Goal: Entertainment & Leisure: Consume media (video, audio)

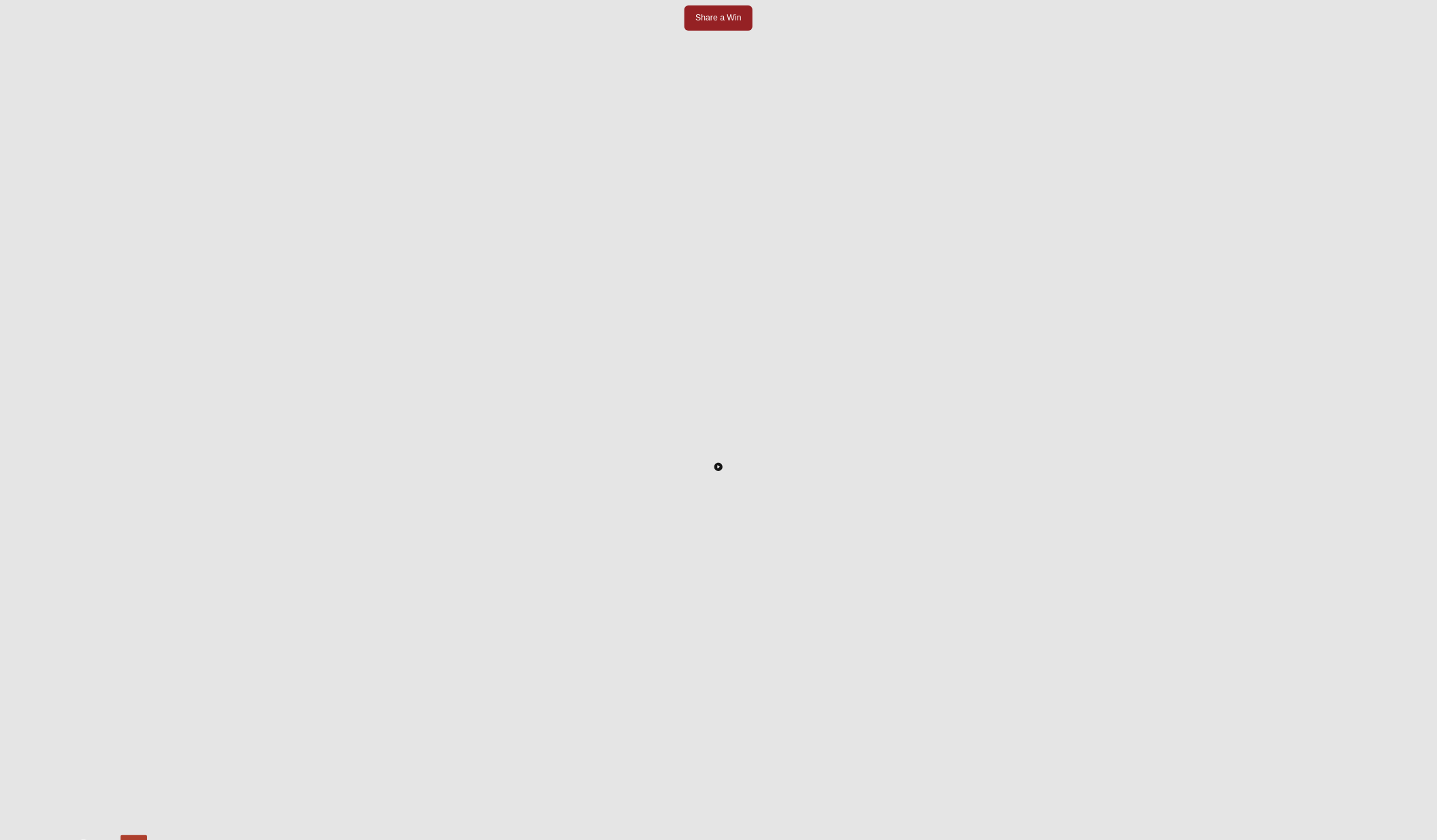
scroll to position [192, 0]
click at [717, 443] on icon "Toggle Play Pause" at bounding box center [718, 447] width 8 height 8
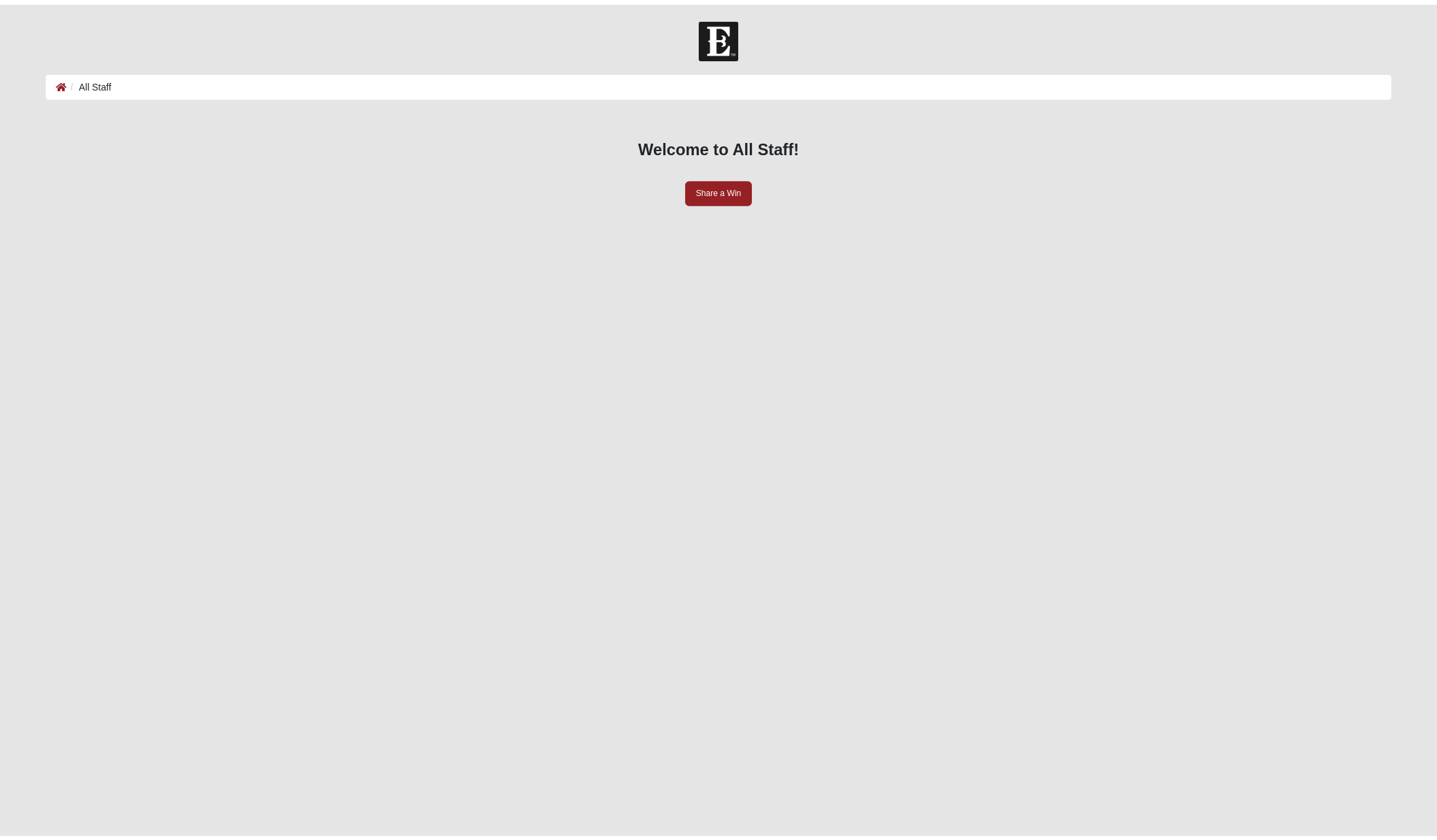
scroll to position [185, 0]
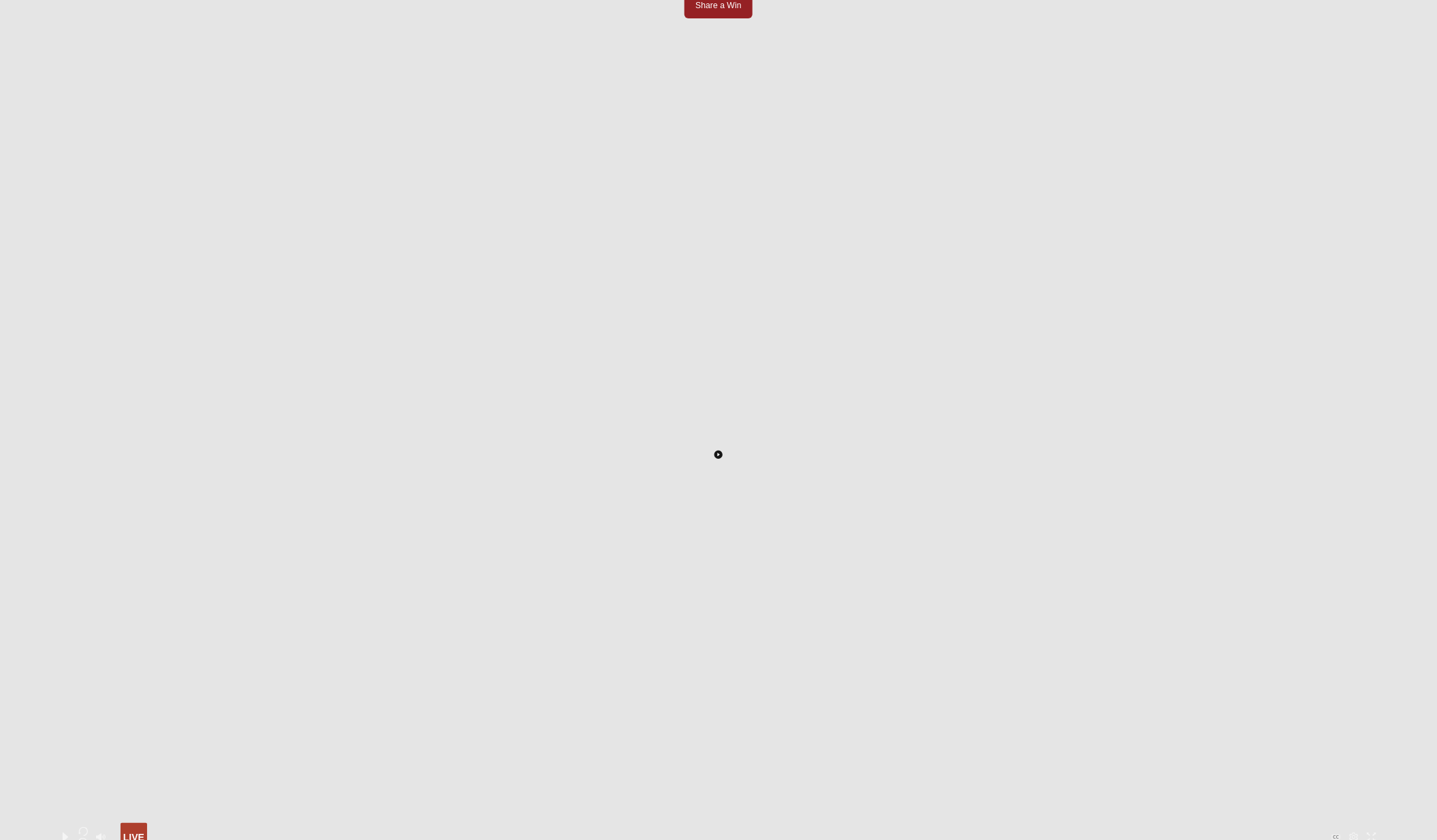
click at [722, 451] on icon "Toggle Play Pause" at bounding box center [718, 455] width 8 height 8
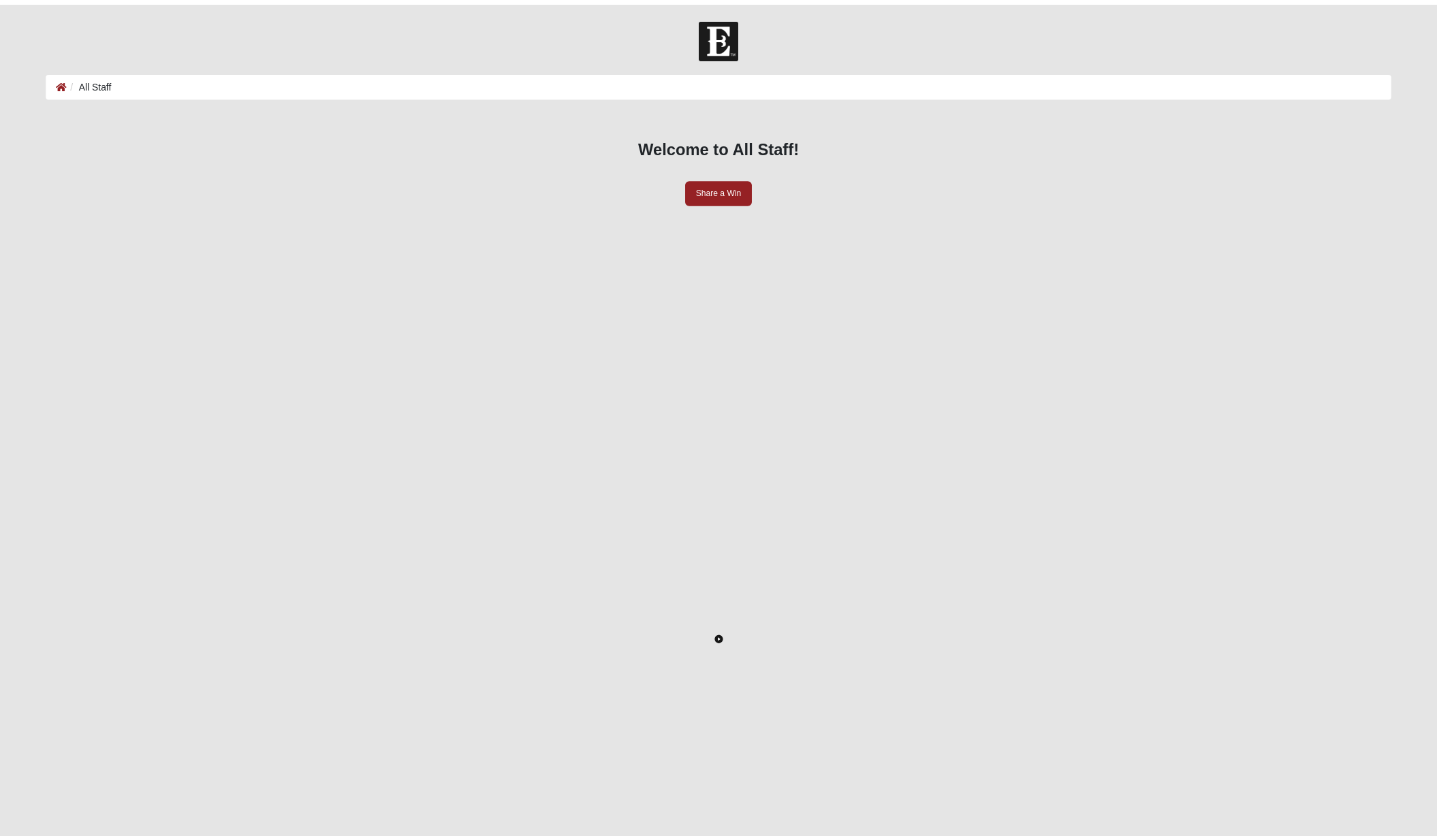
scroll to position [201, 0]
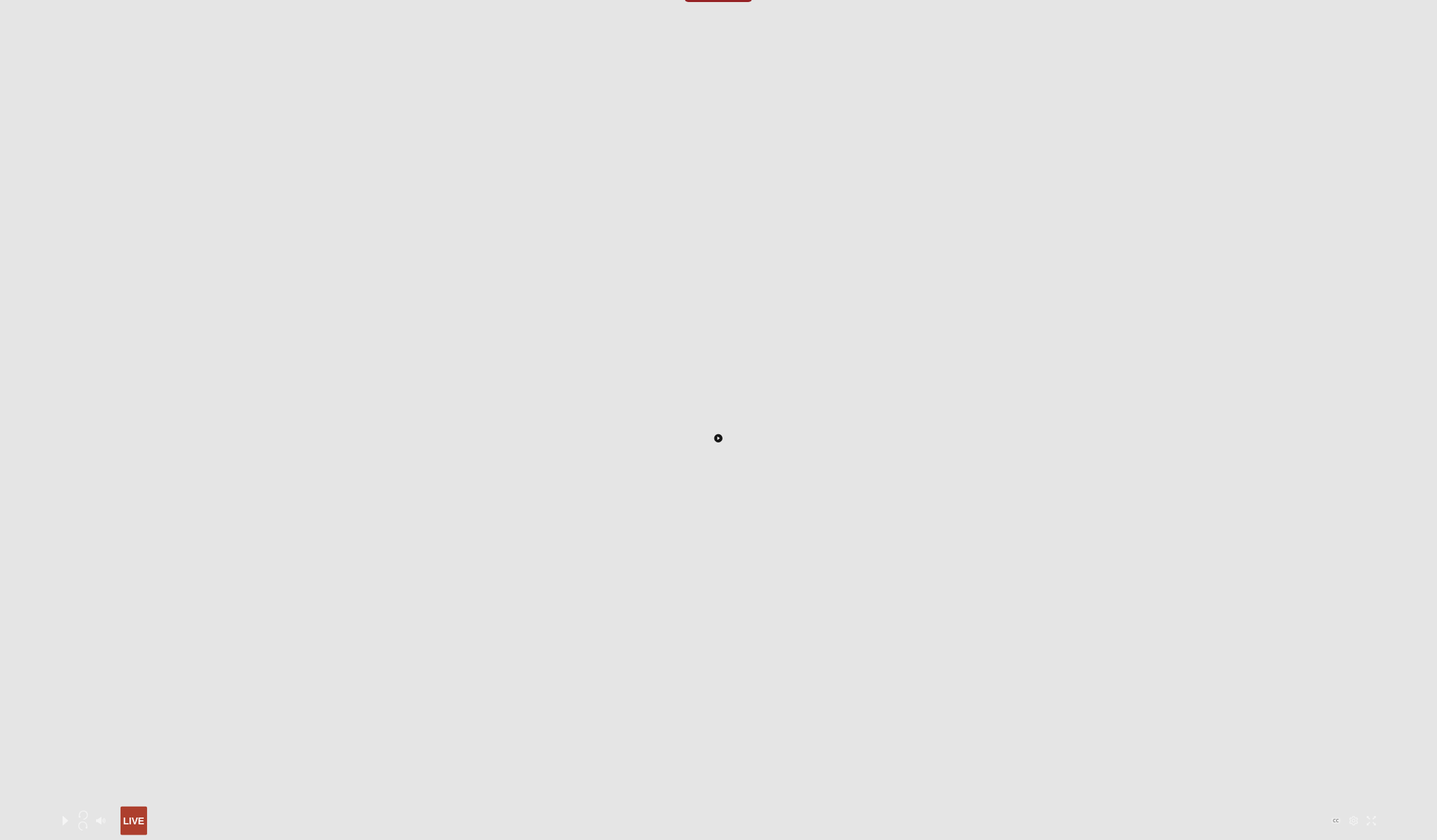
click at [715, 434] on icon "Toggle Play Pause" at bounding box center [718, 438] width 8 height 8
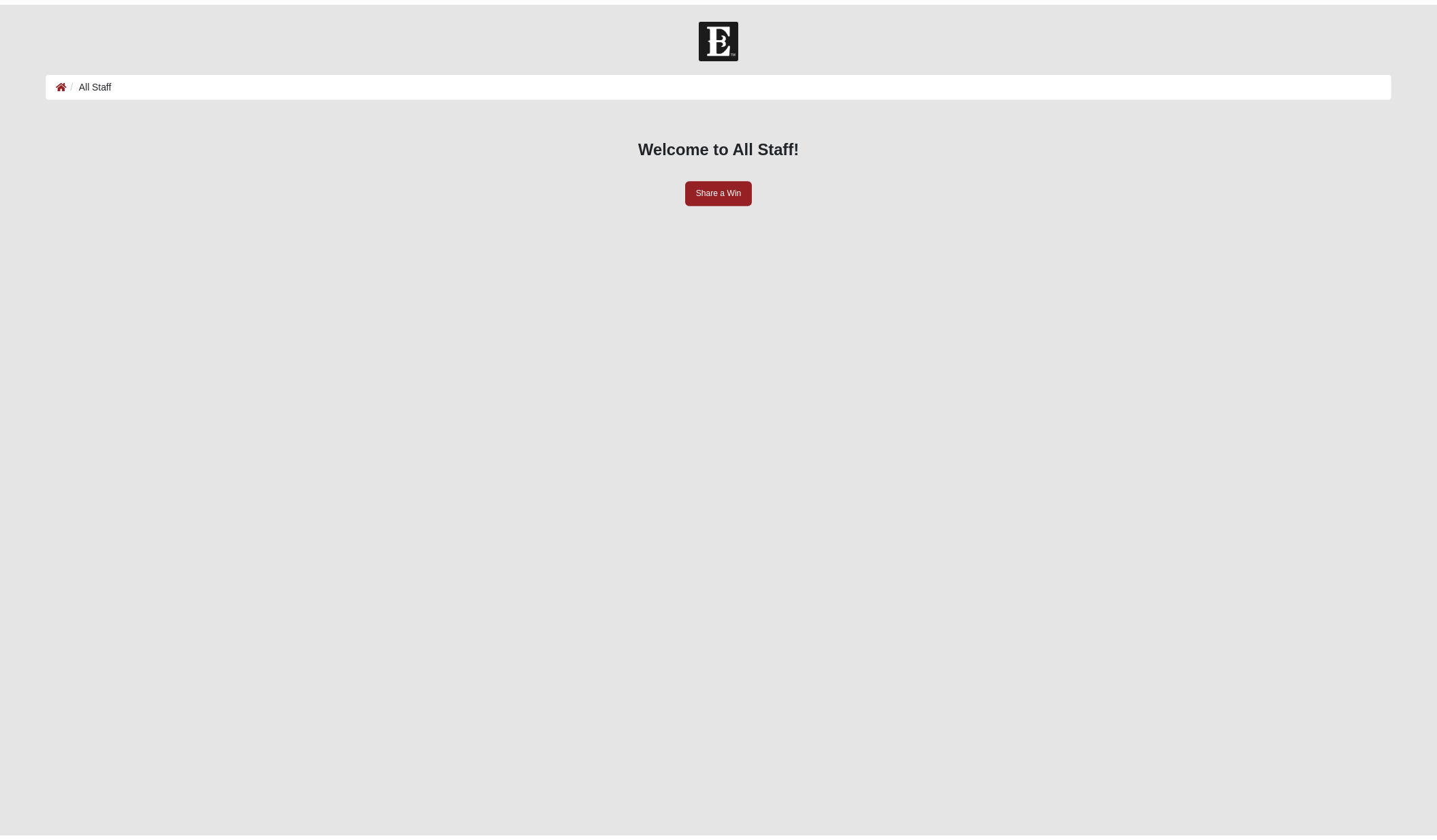
scroll to position [201, 0]
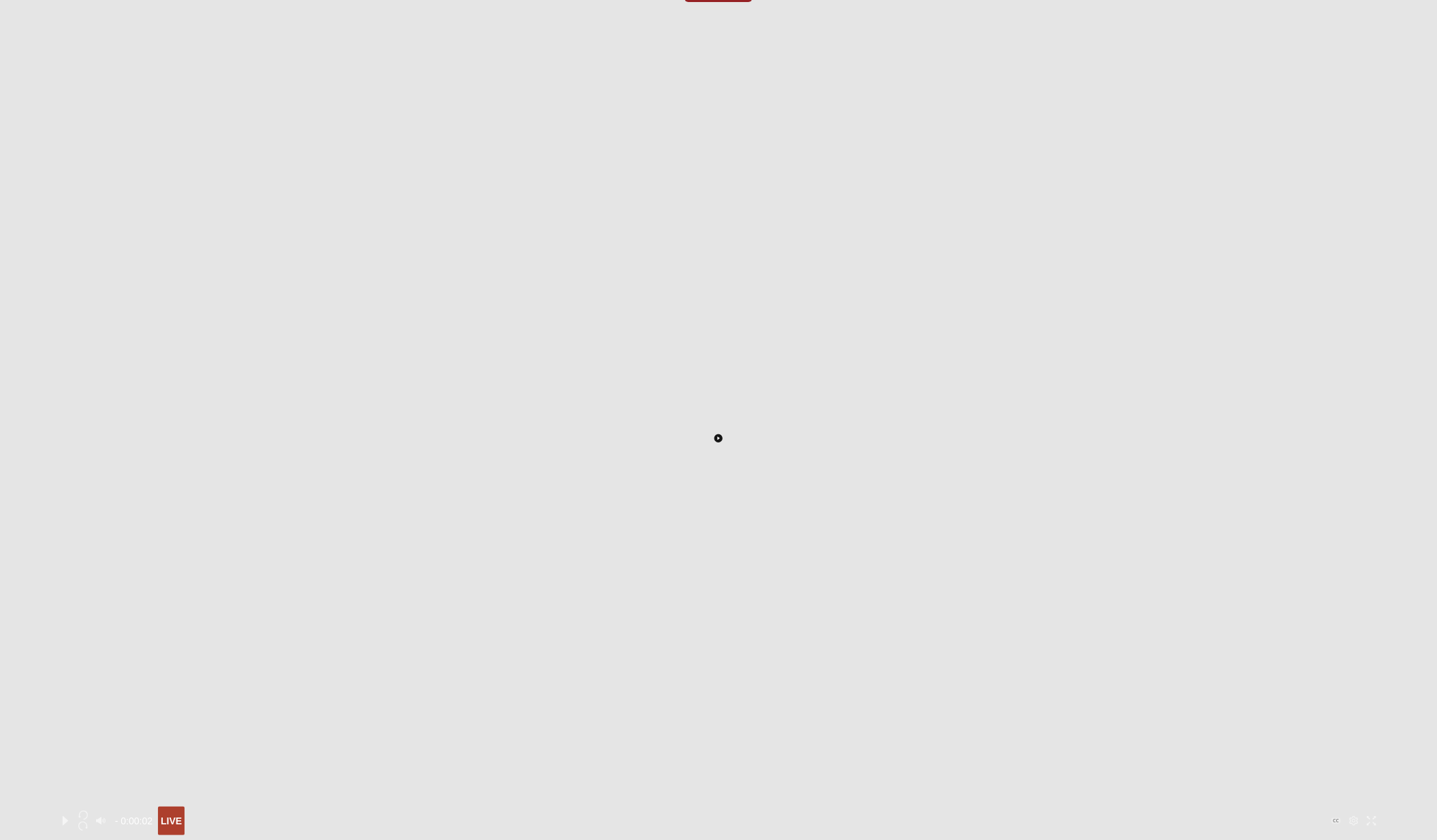
click at [722, 434] on icon "Toggle Play Pause" at bounding box center [718, 438] width 8 height 8
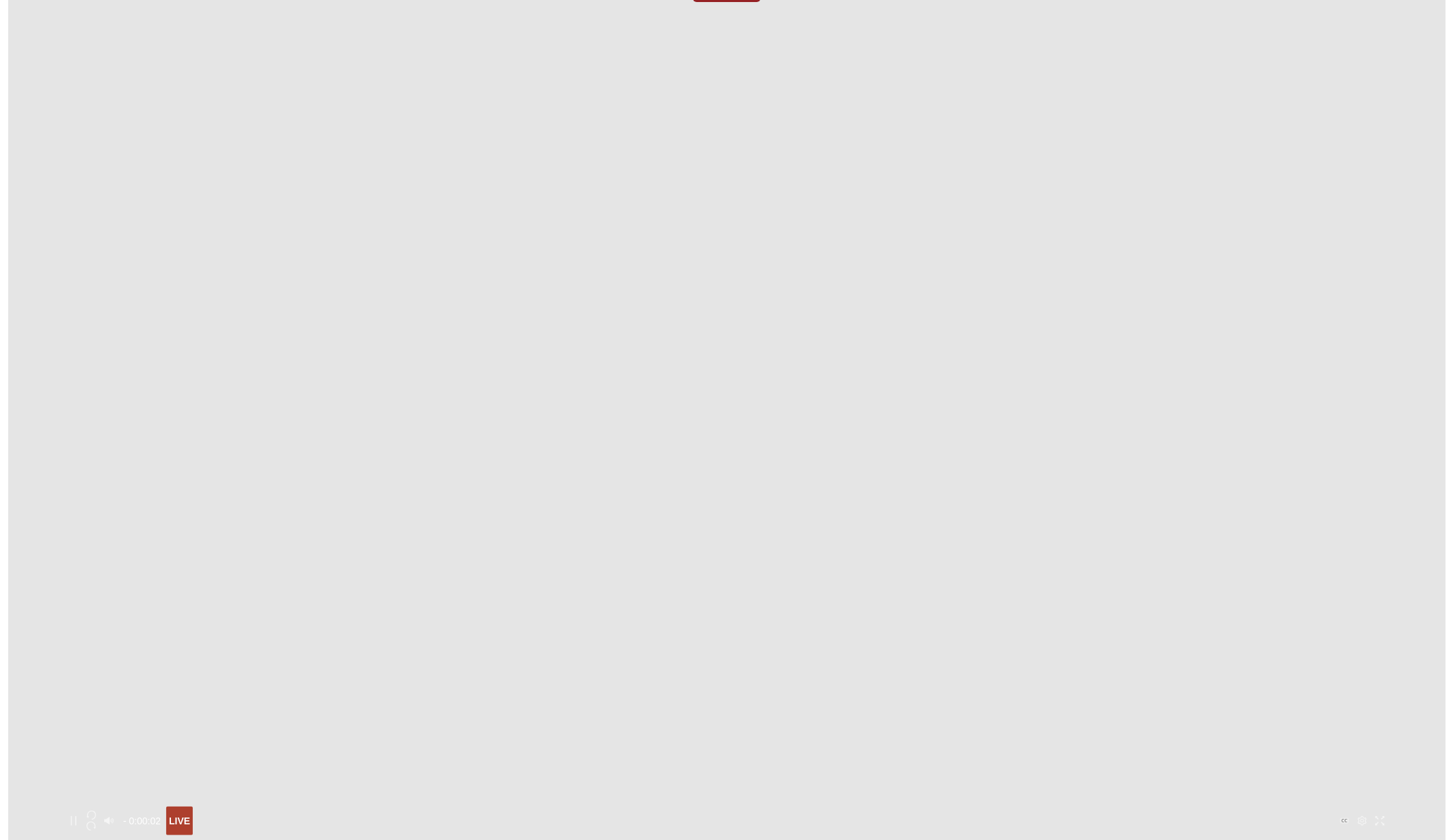
scroll to position [201, 0]
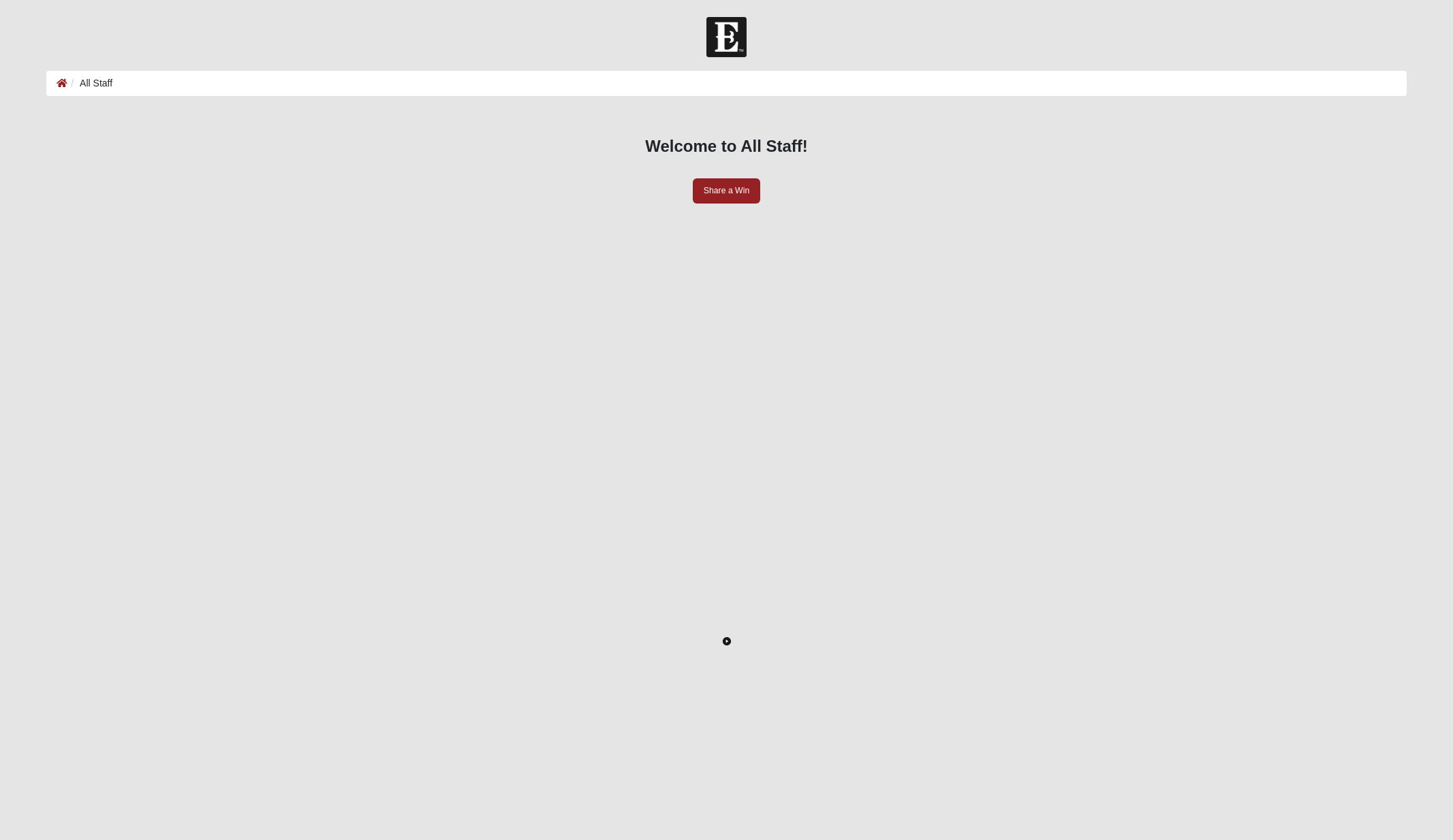
scroll to position [201, 0]
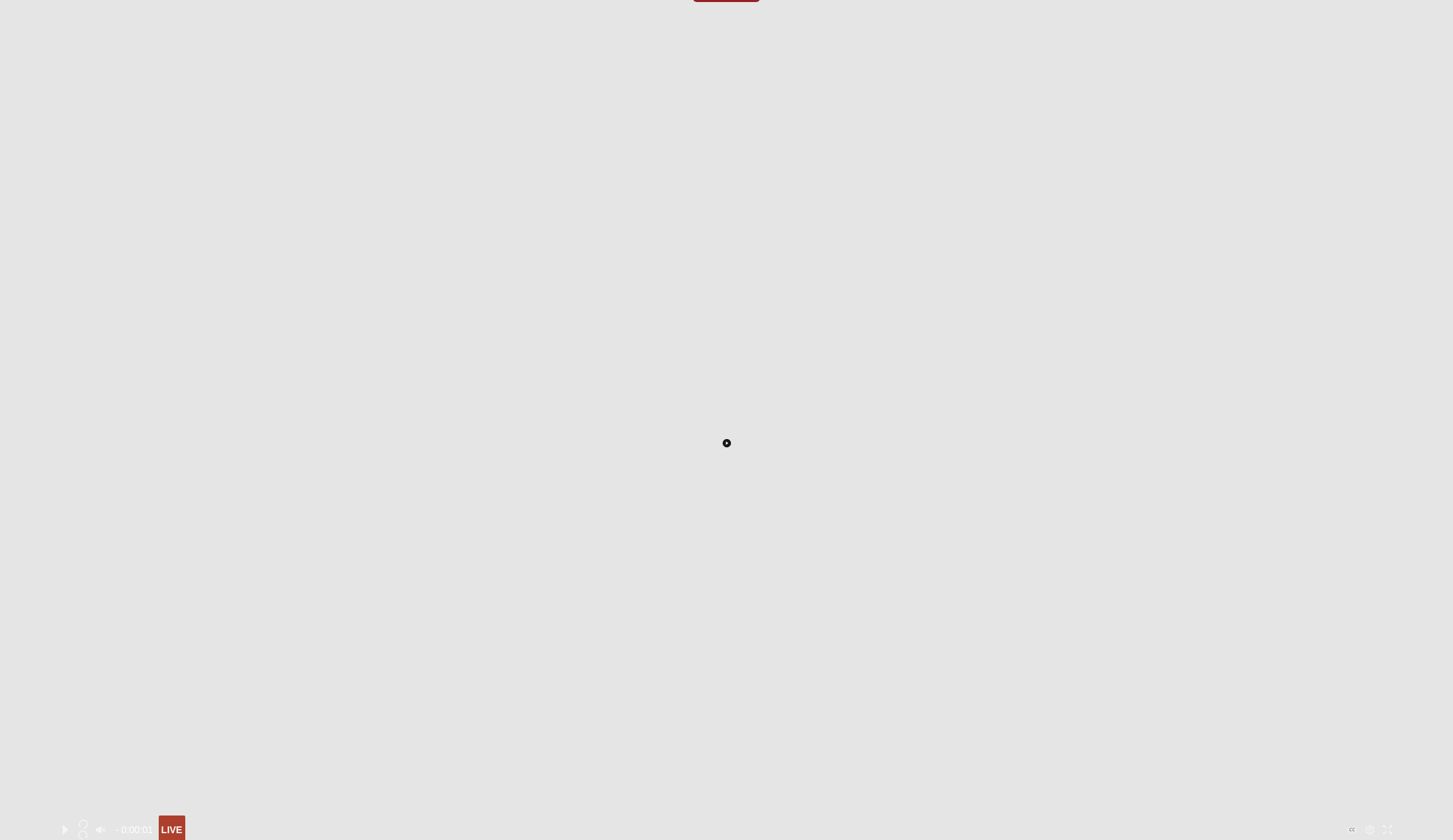
click at [722, 439] on icon "Toggle Play Pause" at bounding box center [726, 443] width 8 height 8
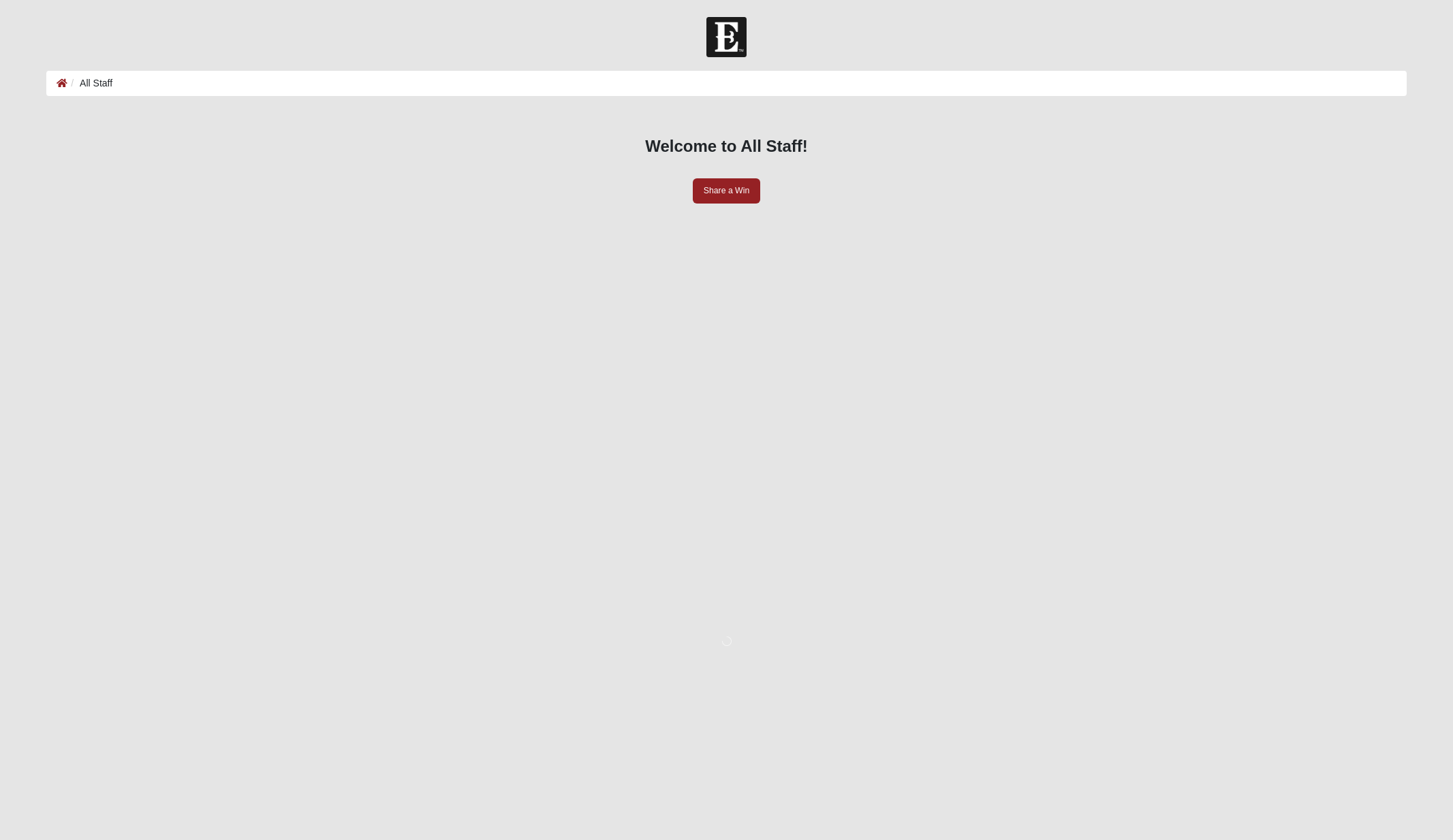
scroll to position [201, 0]
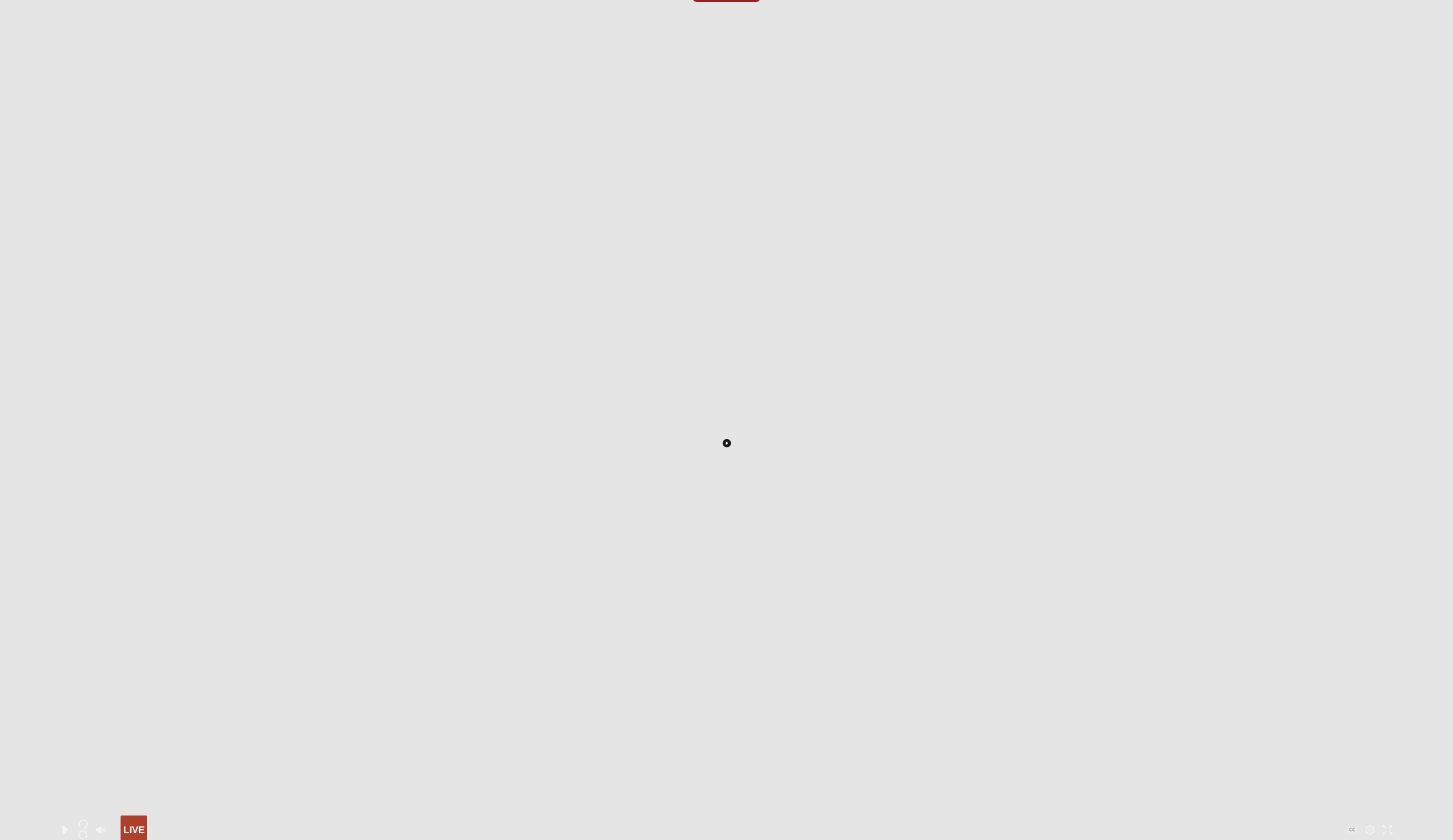
click at [729, 439] on icon "Toggle Play Pause" at bounding box center [726, 443] width 8 height 8
